Goal: Task Accomplishment & Management: Check status

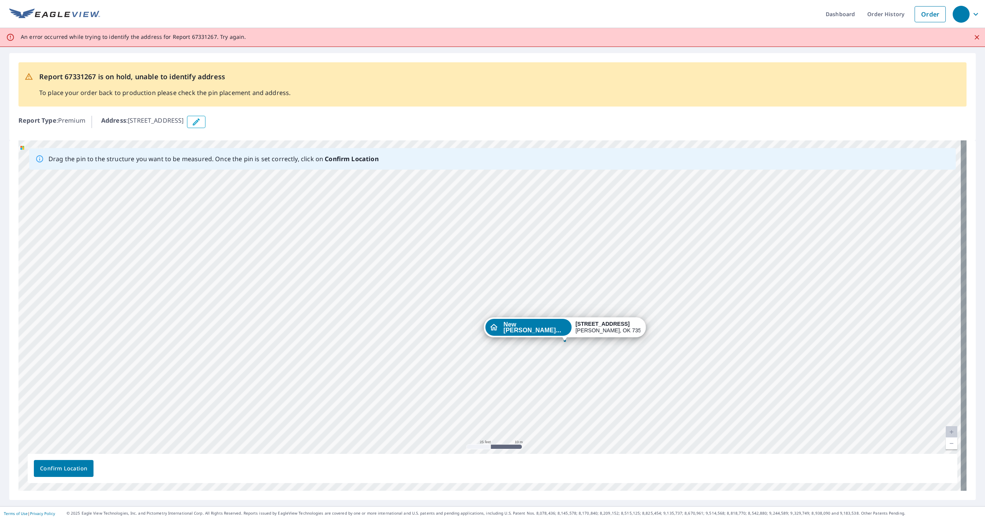
drag, startPoint x: 533, startPoint y: 329, endPoint x: 564, endPoint y: 335, distance: 31.4
click at [564, 335] on div "New [PERSON_NAME]... [STREET_ADDRESS]" at bounding box center [492, 315] width 948 height 351
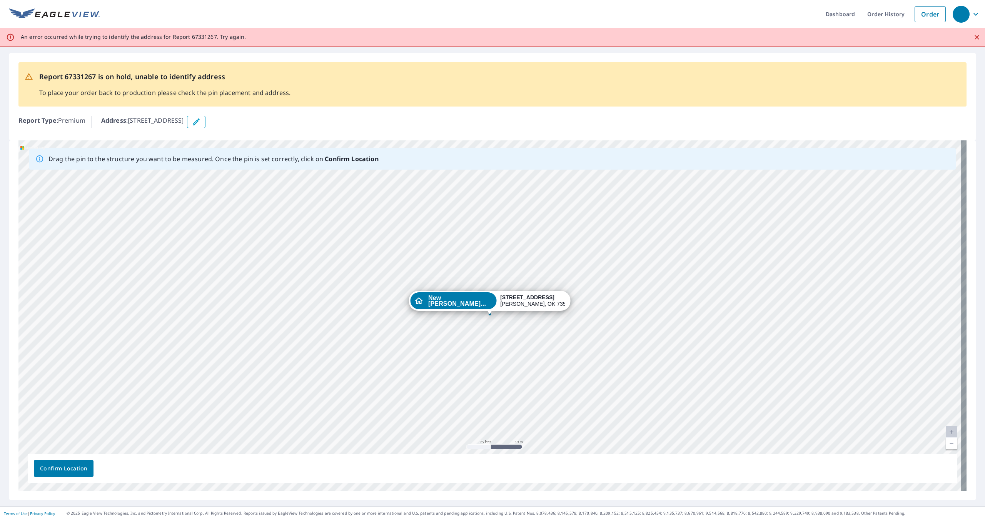
click at [500, 304] on div "[STREET_ADDRESS]" at bounding box center [532, 300] width 65 height 13
click at [48, 472] on span "Confirm Location" at bounding box center [63, 469] width 47 height 10
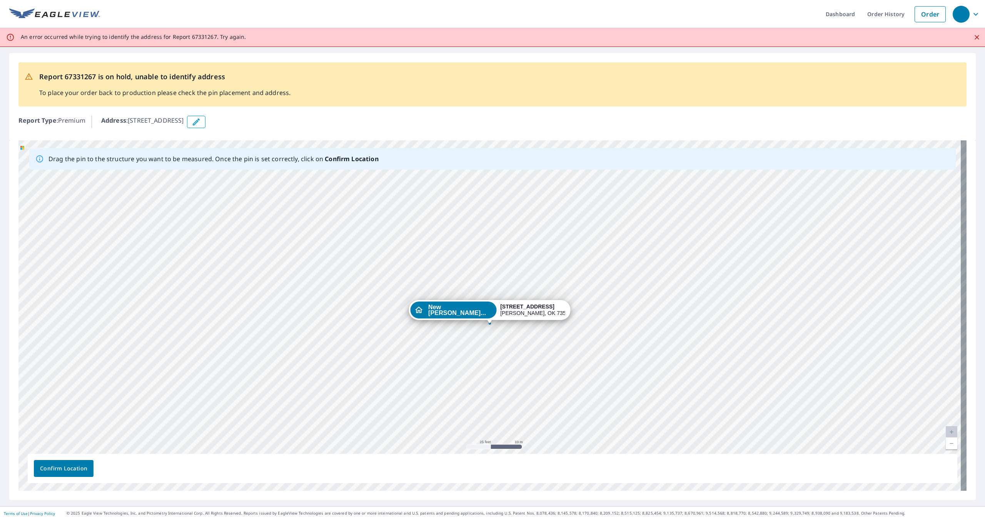
click at [48, 472] on span "Confirm Location" at bounding box center [63, 469] width 47 height 10
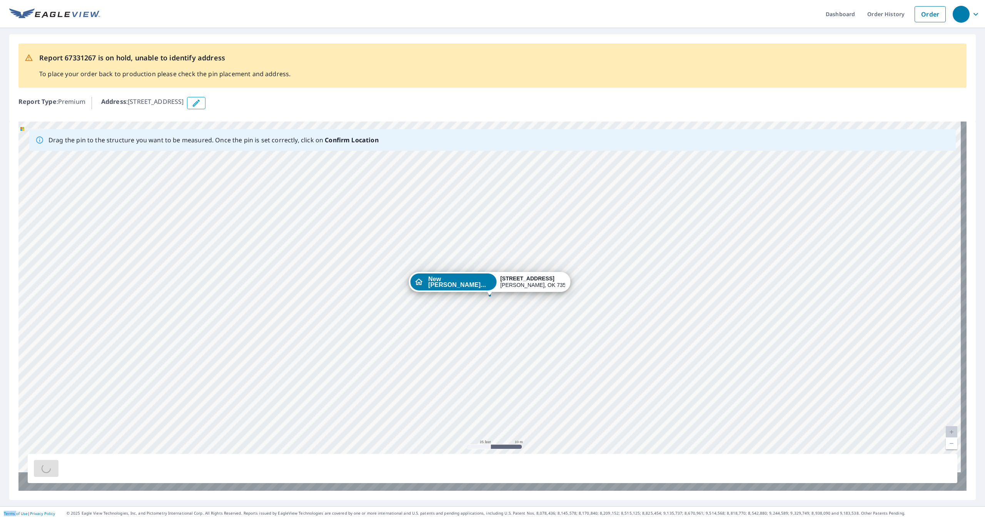
click at [48, 472] on div at bounding box center [493, 468] width 930 height 29
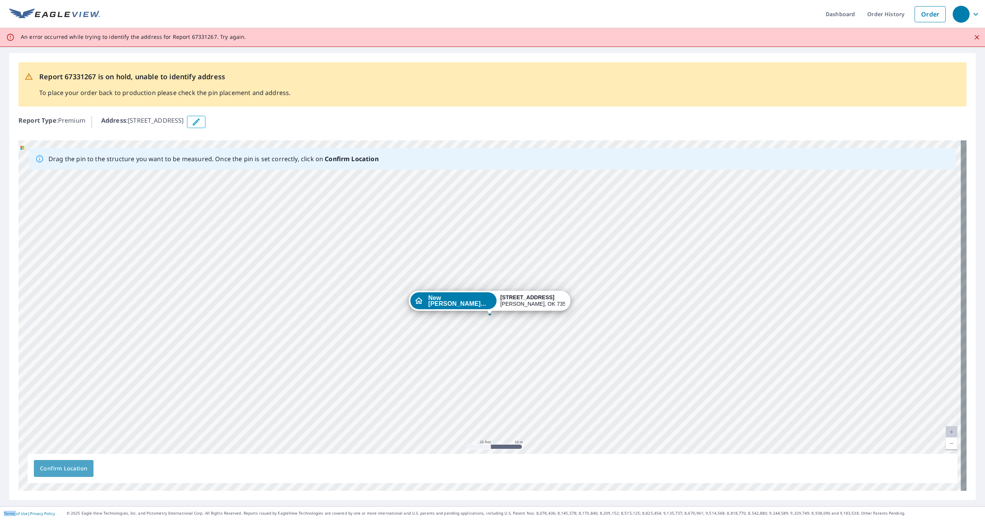
click at [48, 472] on span "Confirm Location" at bounding box center [63, 469] width 47 height 10
click at [49, 472] on div "Confirm Location" at bounding box center [493, 468] width 930 height 29
click at [923, 15] on link "Order" at bounding box center [930, 14] width 31 height 16
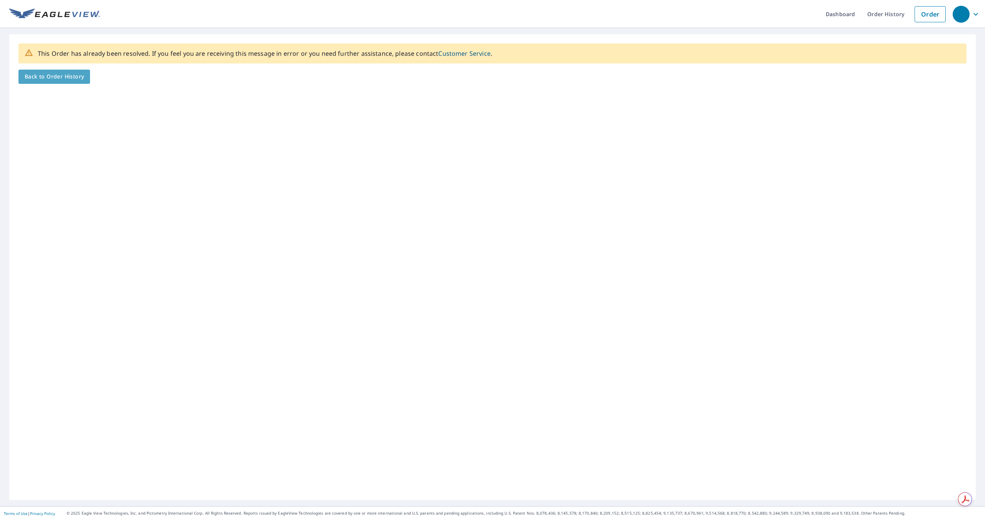
click at [65, 76] on span "Back to Order History" at bounding box center [54, 77] width 59 height 10
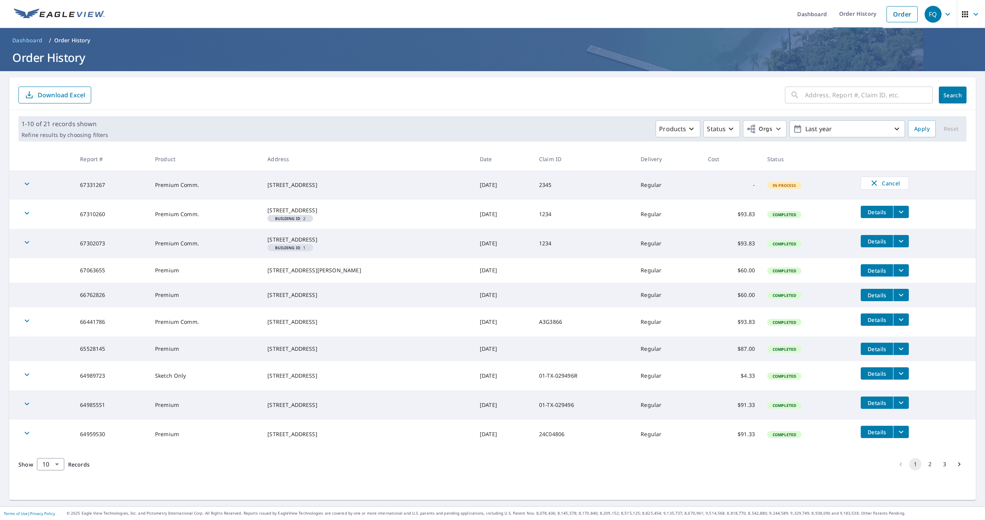
click at [110, 188] on td "67331267" at bounding box center [111, 185] width 75 height 29
click at [23, 186] on icon "button" at bounding box center [26, 183] width 9 height 9
